Goal: Transaction & Acquisition: Book appointment/travel/reservation

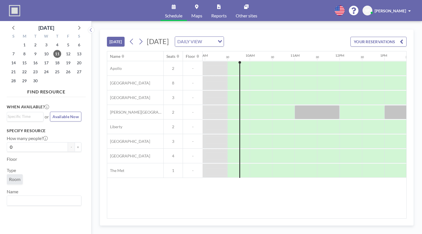
scroll to position [0, 404]
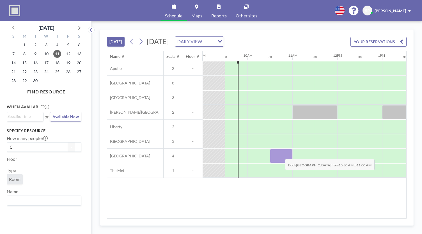
click at [281, 154] on div at bounding box center [281, 156] width 22 height 14
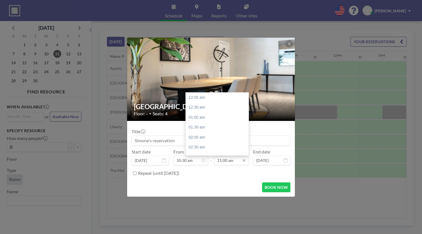
scroll to position [220, 0]
click at [235, 163] on input "11:00 am" at bounding box center [231, 161] width 35 height 10
click at [195, 108] on div "11:30 am" at bounding box center [219, 107] width 66 height 10
type input "11:30 am"
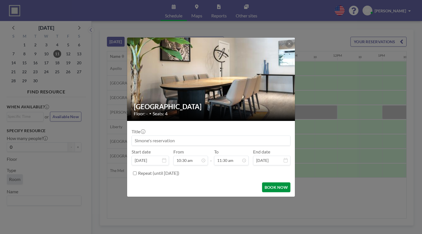
scroll to position [230, 0]
click at [276, 187] on button "BOOK NOW" at bounding box center [276, 187] width 28 height 10
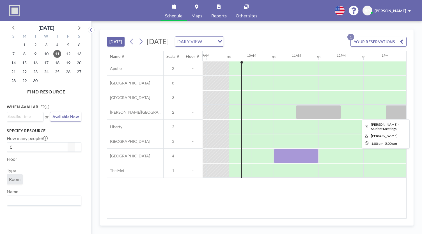
scroll to position [0, 399]
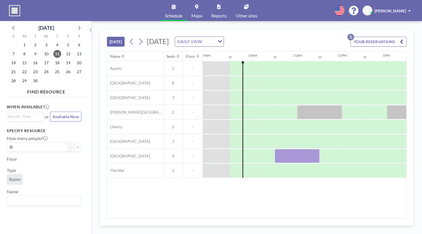
click at [274, 191] on div "Name Seats Floor 12AM 30 1AM 30 2AM 30 3AM 30 4AM 30 5AM 30 6AM 30 7AM 30 8AM 3…" at bounding box center [256, 134] width 299 height 167
click at [194, 8] on link "Maps" at bounding box center [197, 10] width 20 height 21
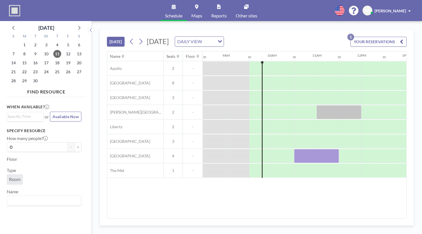
scroll to position [0, 379]
